Goal: Information Seeking & Learning: Learn about a topic

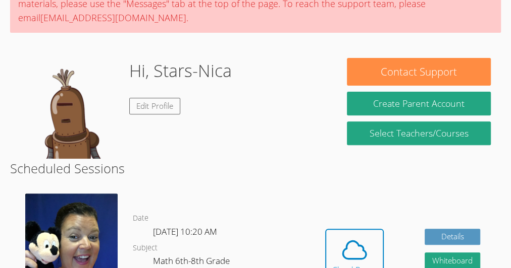
scroll to position [142, 0]
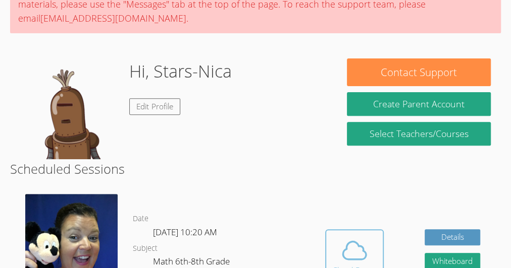
click at [350, 230] on button "Cloud Room" at bounding box center [354, 258] width 59 height 57
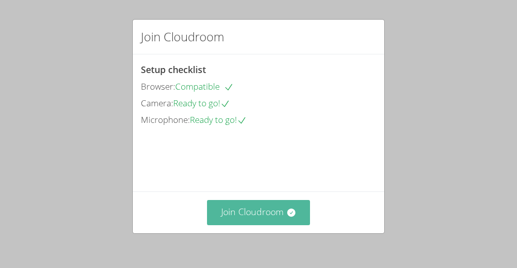
click at [248, 213] on button "Join Cloudroom" at bounding box center [258, 212] width 103 height 25
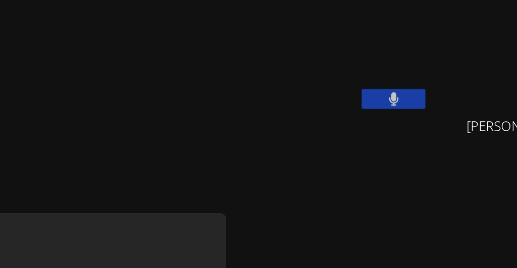
click at [302, 67] on icon at bounding box center [305, 65] width 7 height 9
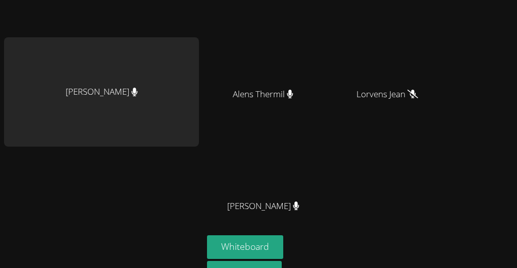
scroll to position [155, 0]
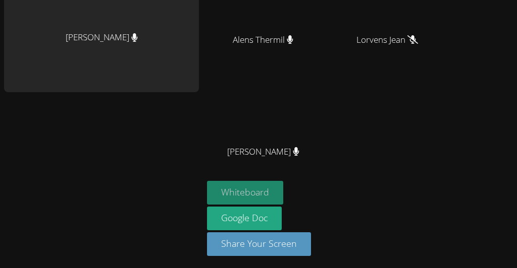
click at [257, 192] on button "Whiteboard" at bounding box center [245, 193] width 76 height 24
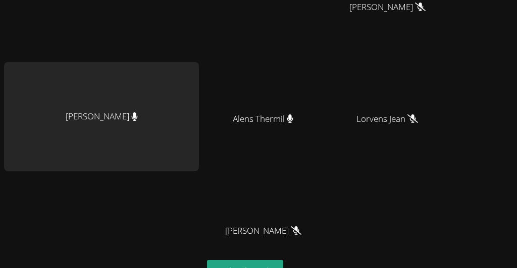
scroll to position [0, 0]
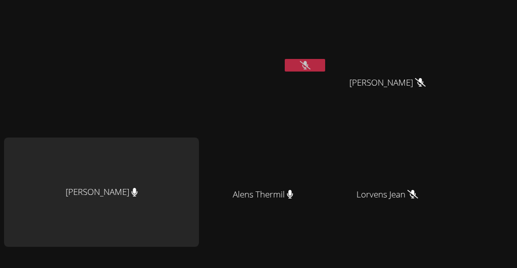
click at [299, 70] on button at bounding box center [305, 65] width 40 height 13
click at [302, 65] on icon at bounding box center [305, 65] width 7 height 9
click at [308, 67] on button at bounding box center [305, 65] width 40 height 13
click at [302, 66] on button at bounding box center [305, 65] width 40 height 13
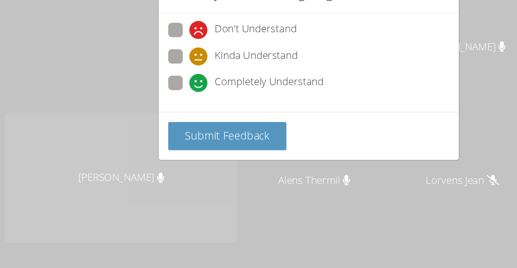
click at [158, 121] on span at bounding box center [158, 121] width 0 height 0
click at [158, 107] on input "Completely Understand" at bounding box center [162, 111] width 9 height 9
radio input "true"
click at [167, 160] on span "Submit Feedback" at bounding box center [190, 157] width 71 height 12
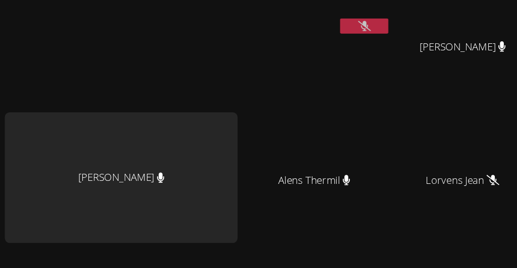
click at [26, 155] on div "[PERSON_NAME]" at bounding box center [101, 192] width 195 height 109
